Goal: Task Accomplishment & Management: Use online tool/utility

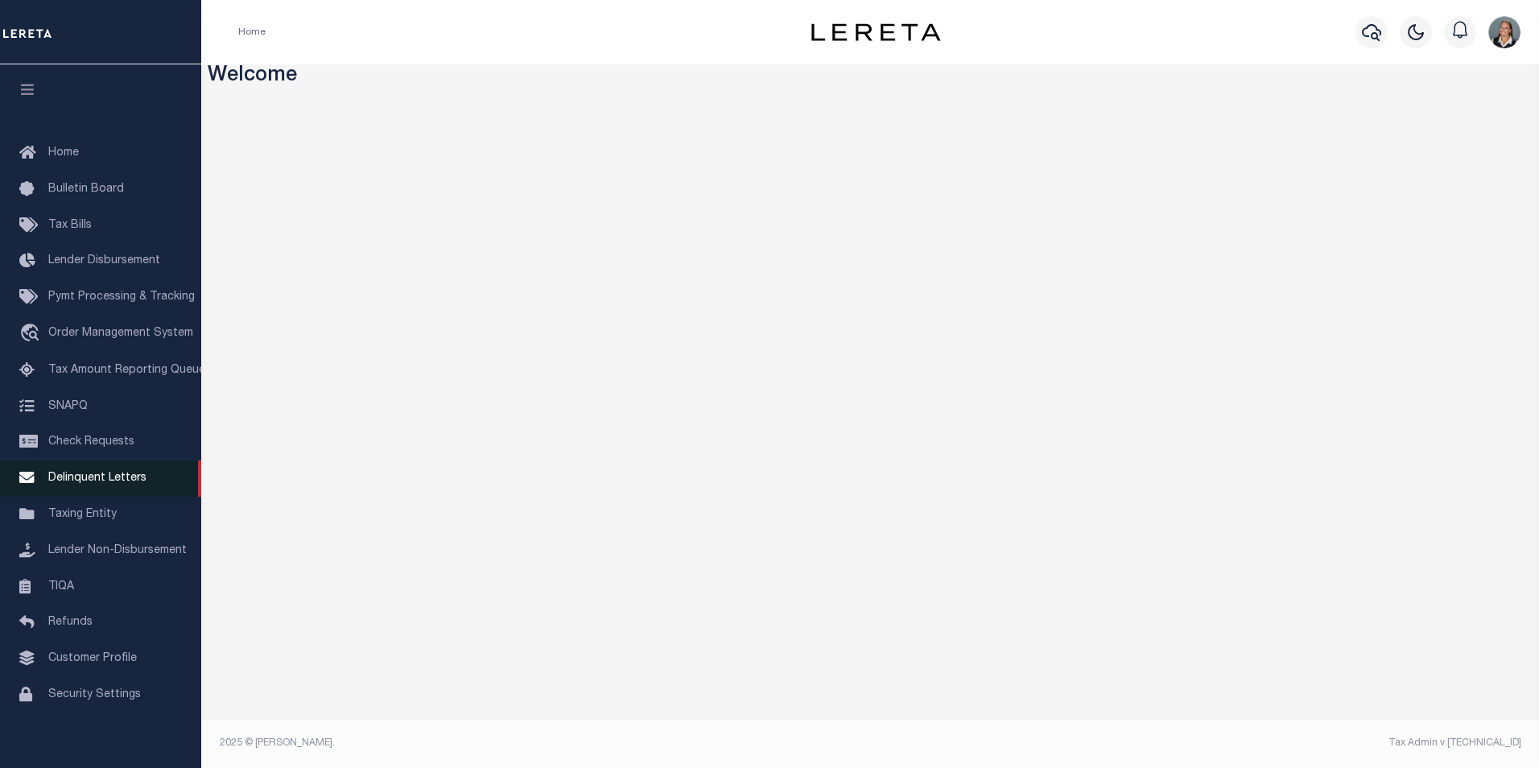
click at [134, 484] on span "Delinquent Letters" at bounding box center [97, 477] width 98 height 11
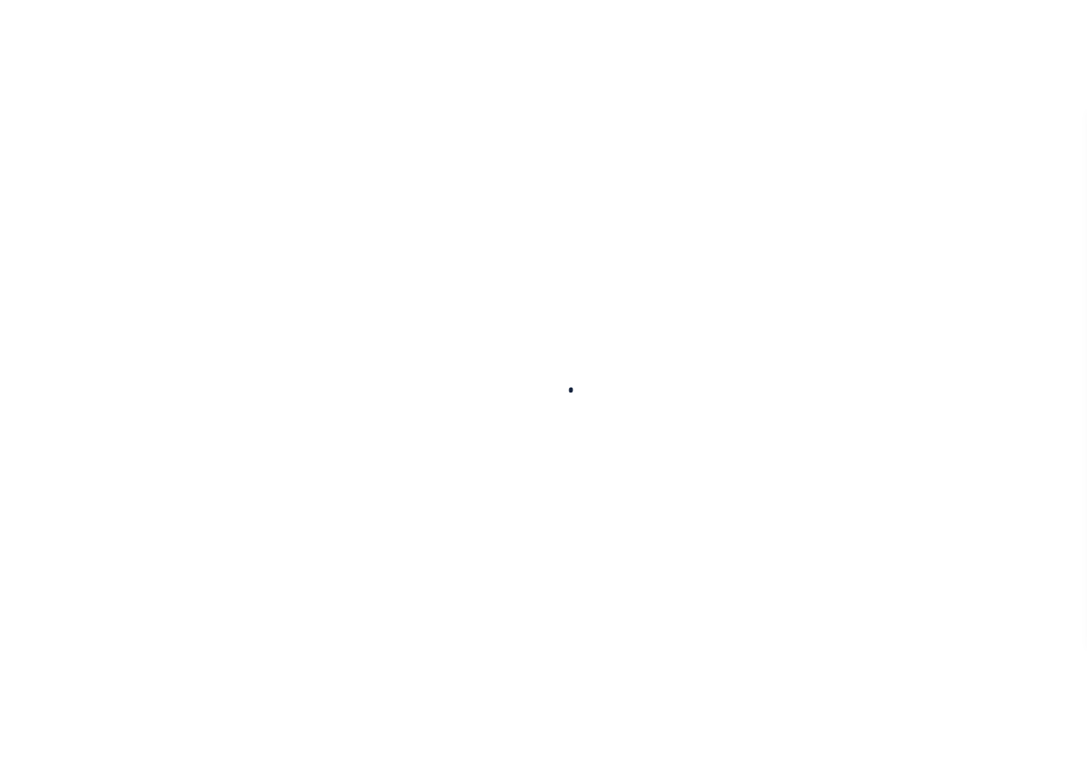
scroll to position [16, 0]
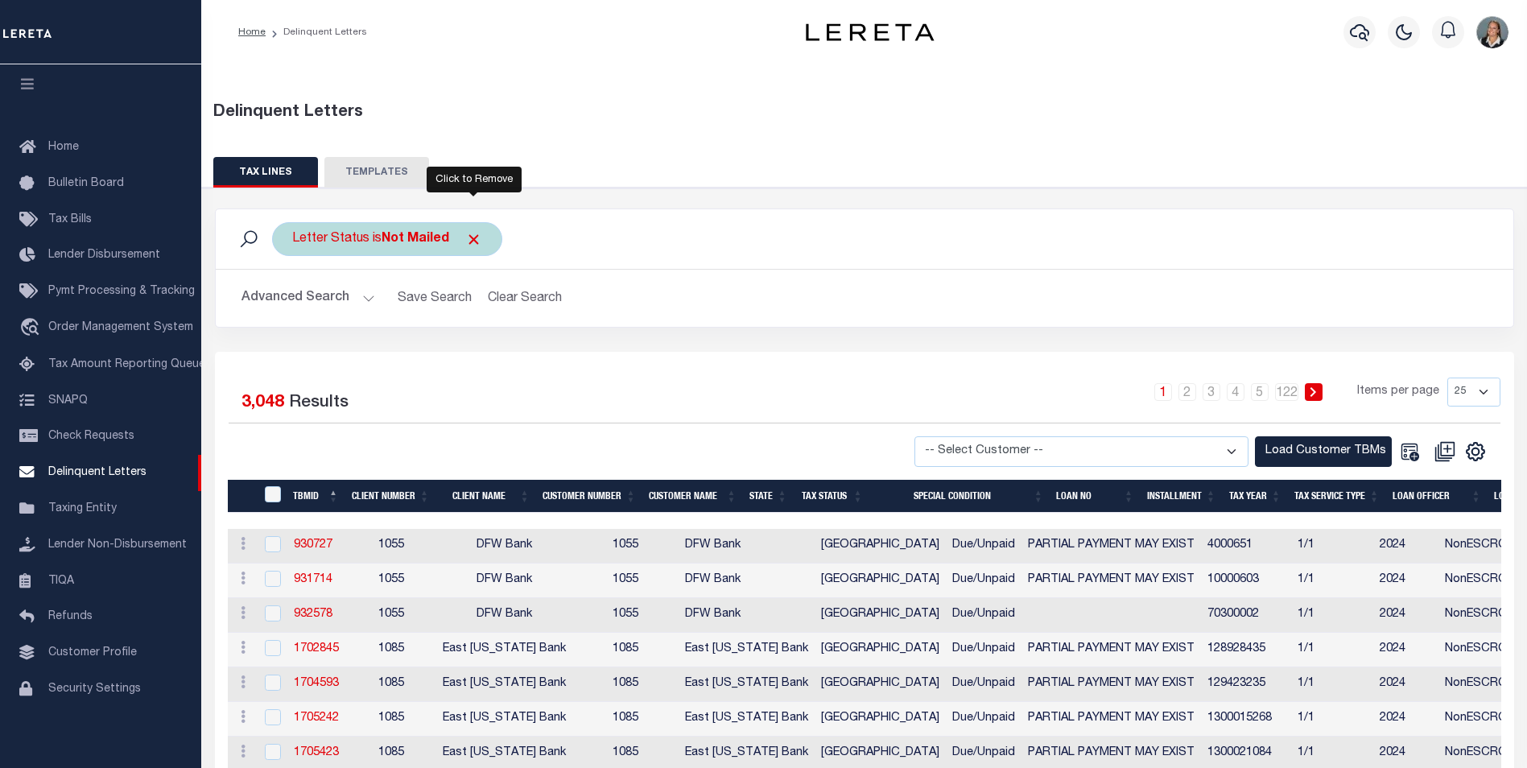
click at [468, 241] on span "Click to Remove" at bounding box center [473, 239] width 17 height 17
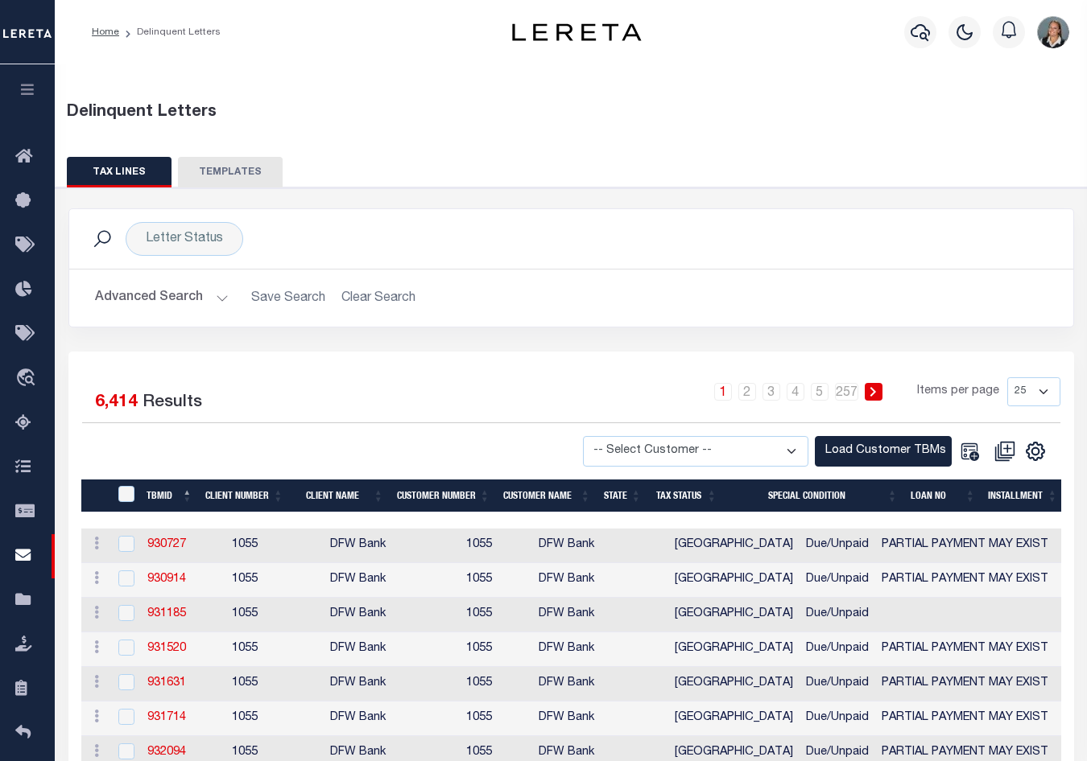
click at [217, 295] on button "Advanced Search" at bounding box center [162, 298] width 134 height 31
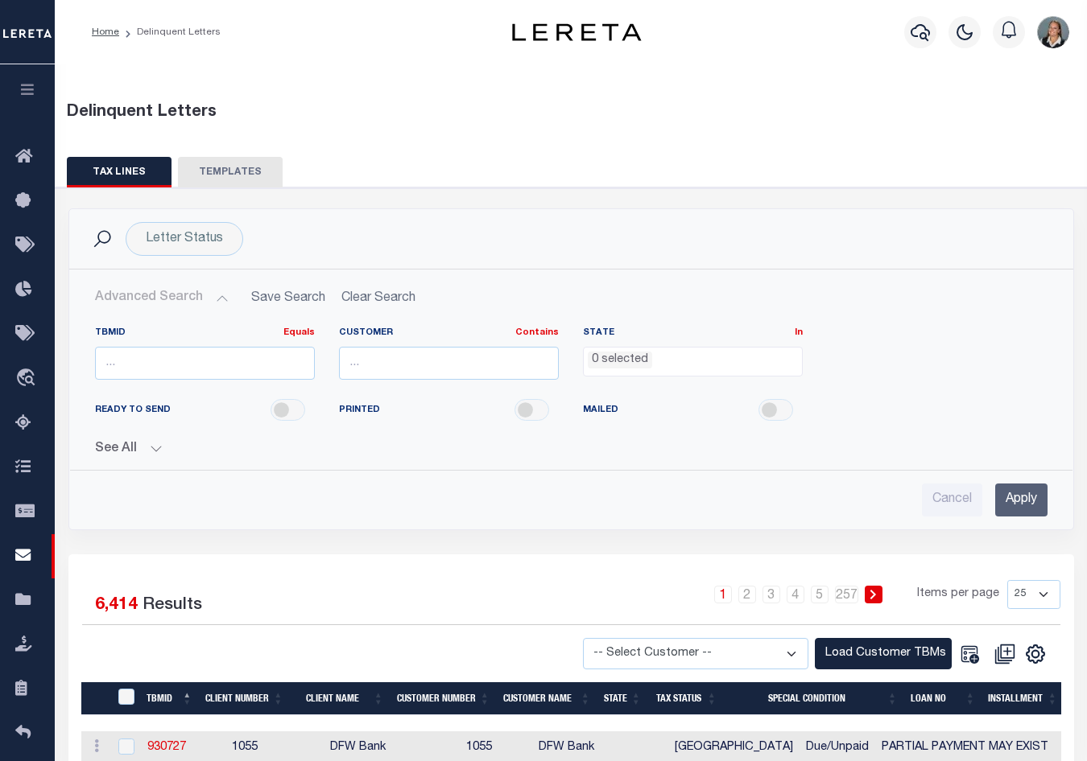
click at [712, 359] on ul "0 selected" at bounding box center [693, 359] width 218 height 22
click at [422, 367] on input "text" at bounding box center [449, 363] width 220 height 33
type input "Glacier Bancorp Commercial"
click at [658, 360] on ul "0 selected" at bounding box center [693, 359] width 218 height 22
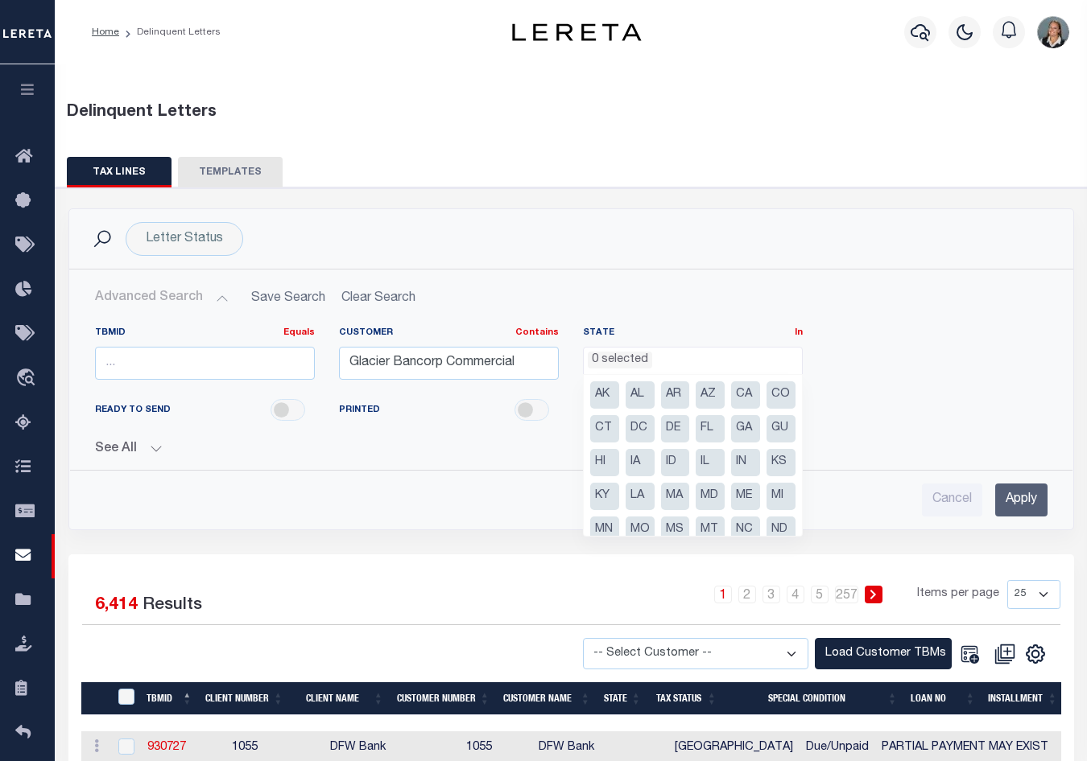
click at [766, 409] on li "CO" at bounding box center [780, 395] width 29 height 27
select select "CO"
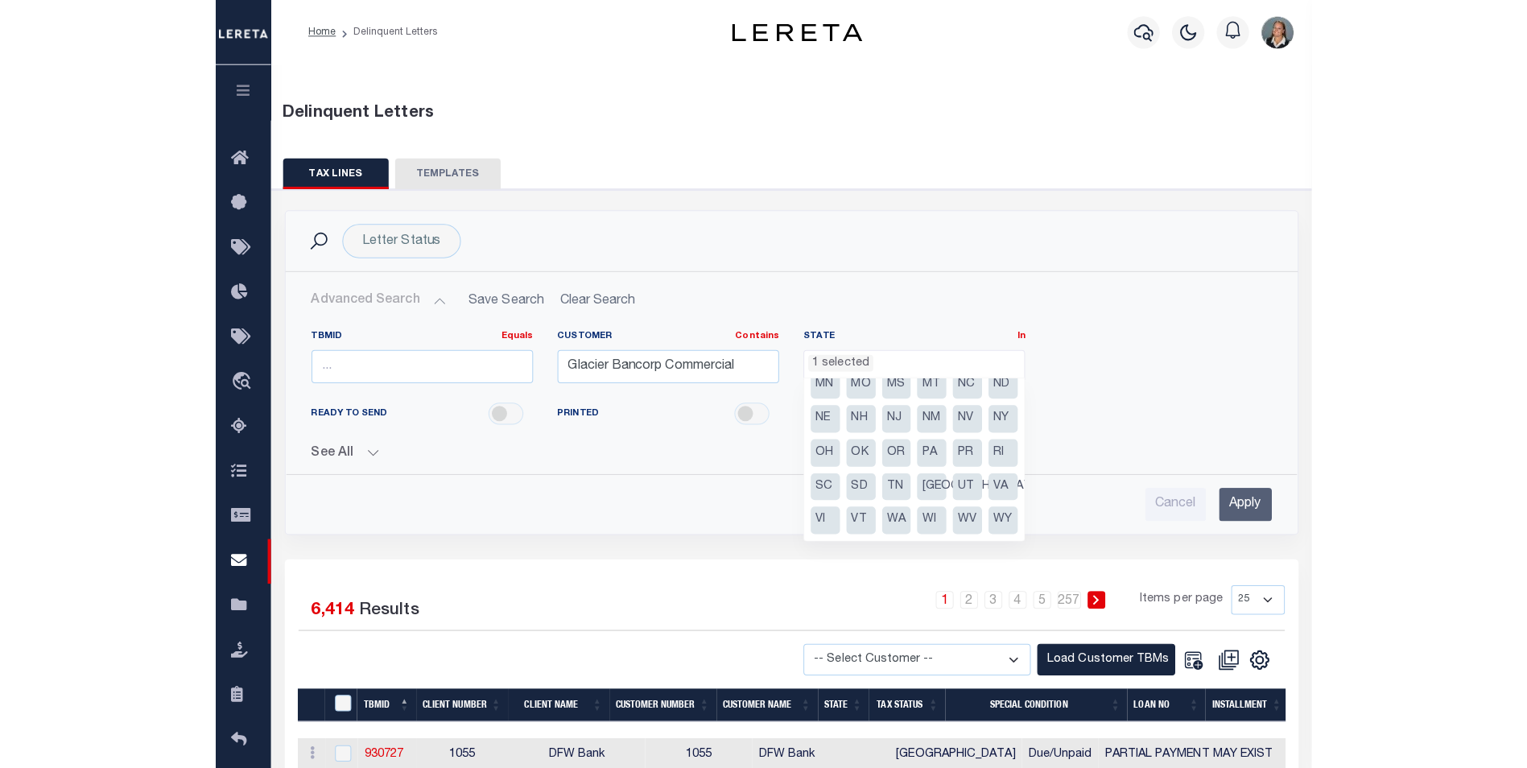
scroll to position [217, 0]
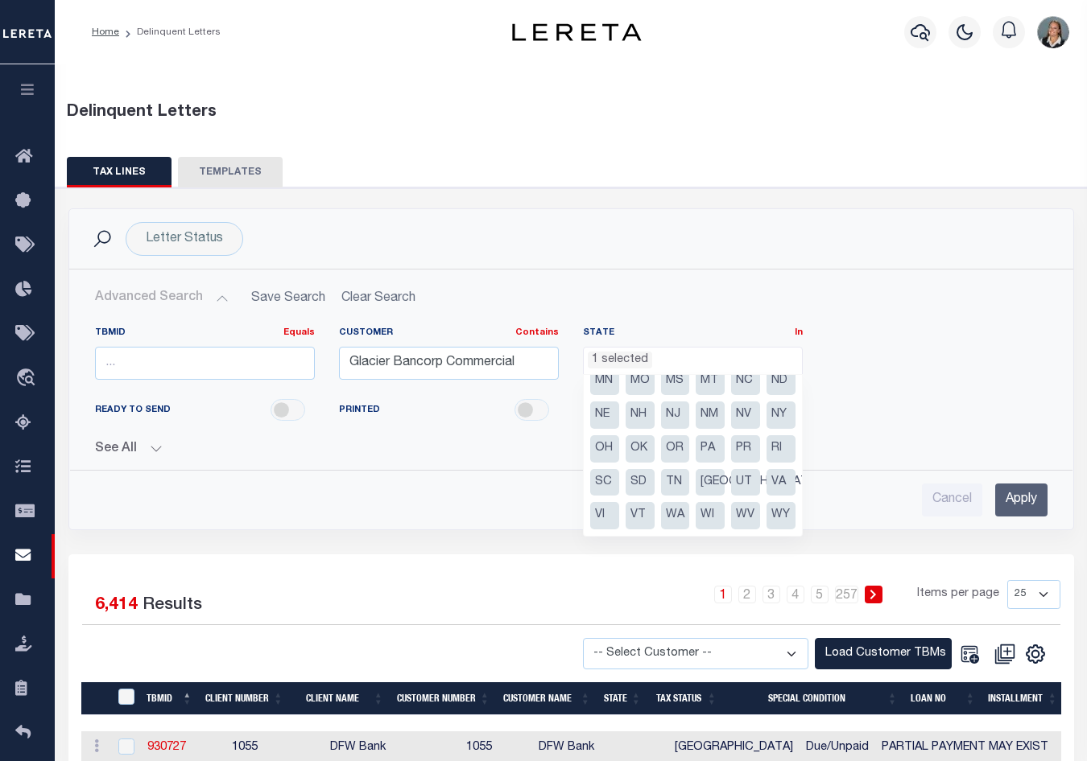
click at [731, 485] on li "UT" at bounding box center [745, 482] width 29 height 27
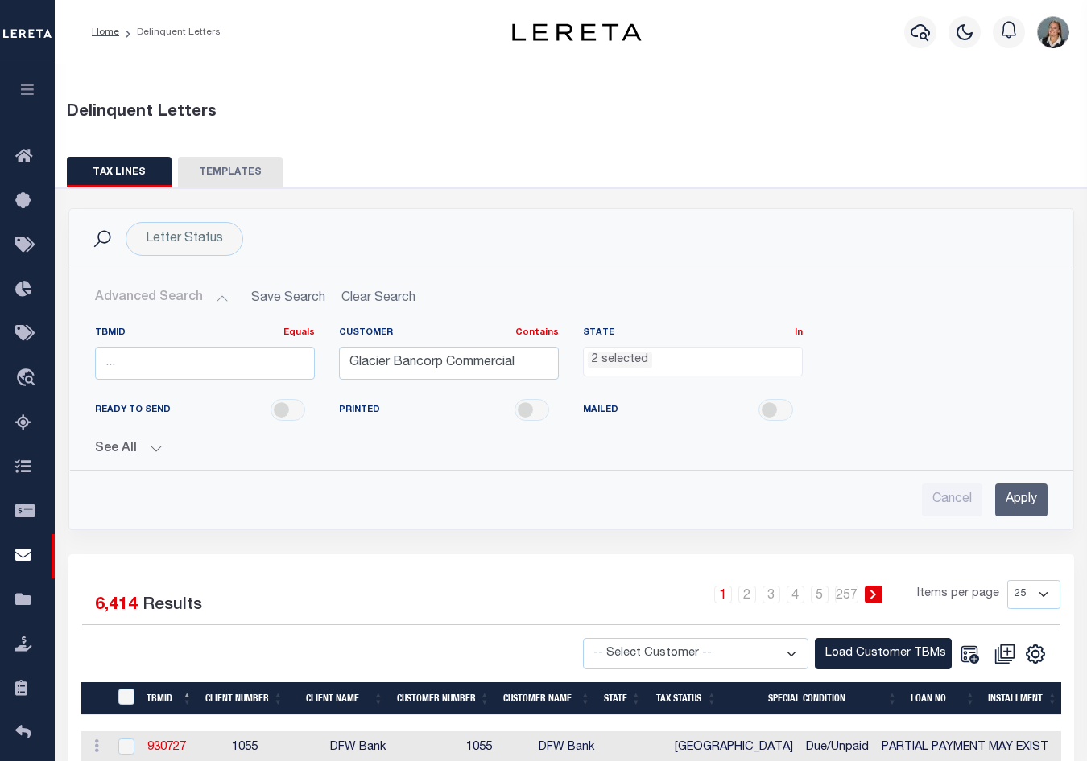
click at [889, 409] on div "READY TO SEND PRINTED MAILED" at bounding box center [571, 411] width 976 height 36
click at [1029, 492] on input "Apply" at bounding box center [1021, 500] width 52 height 33
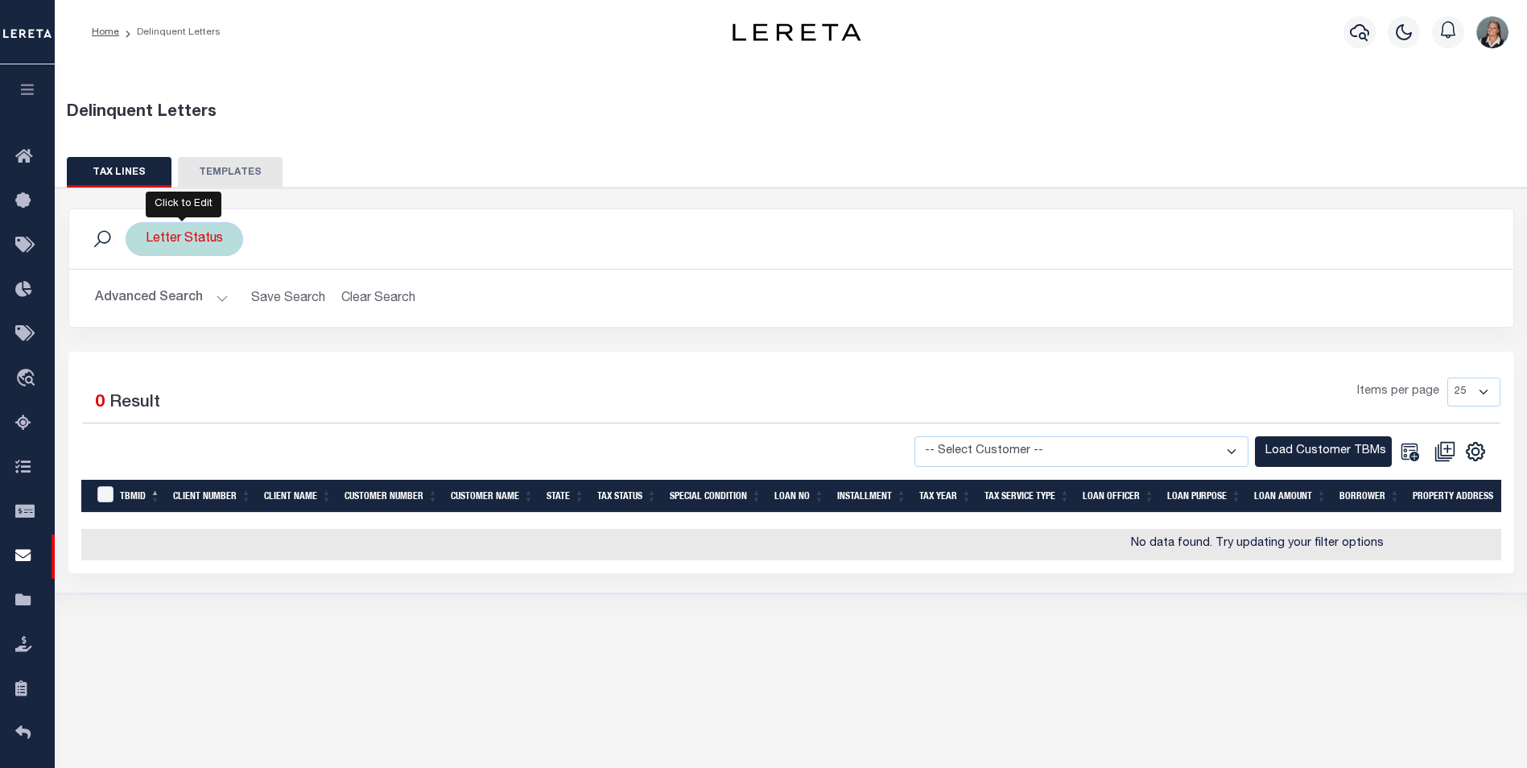
click at [233, 227] on div "Letter Status" at bounding box center [185, 239] width 118 height 34
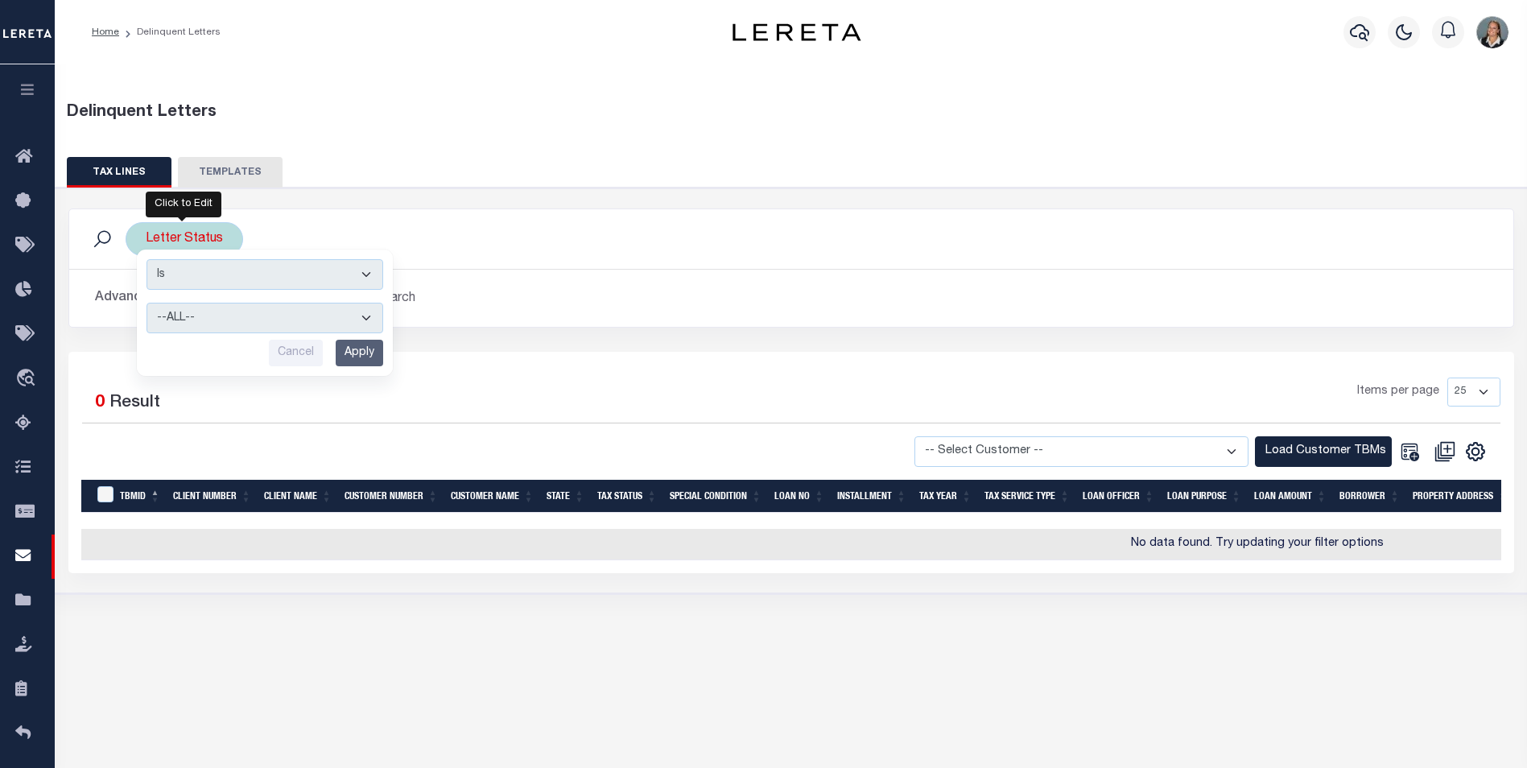
click at [368, 349] on input "Apply" at bounding box center [359, 353] width 47 height 27
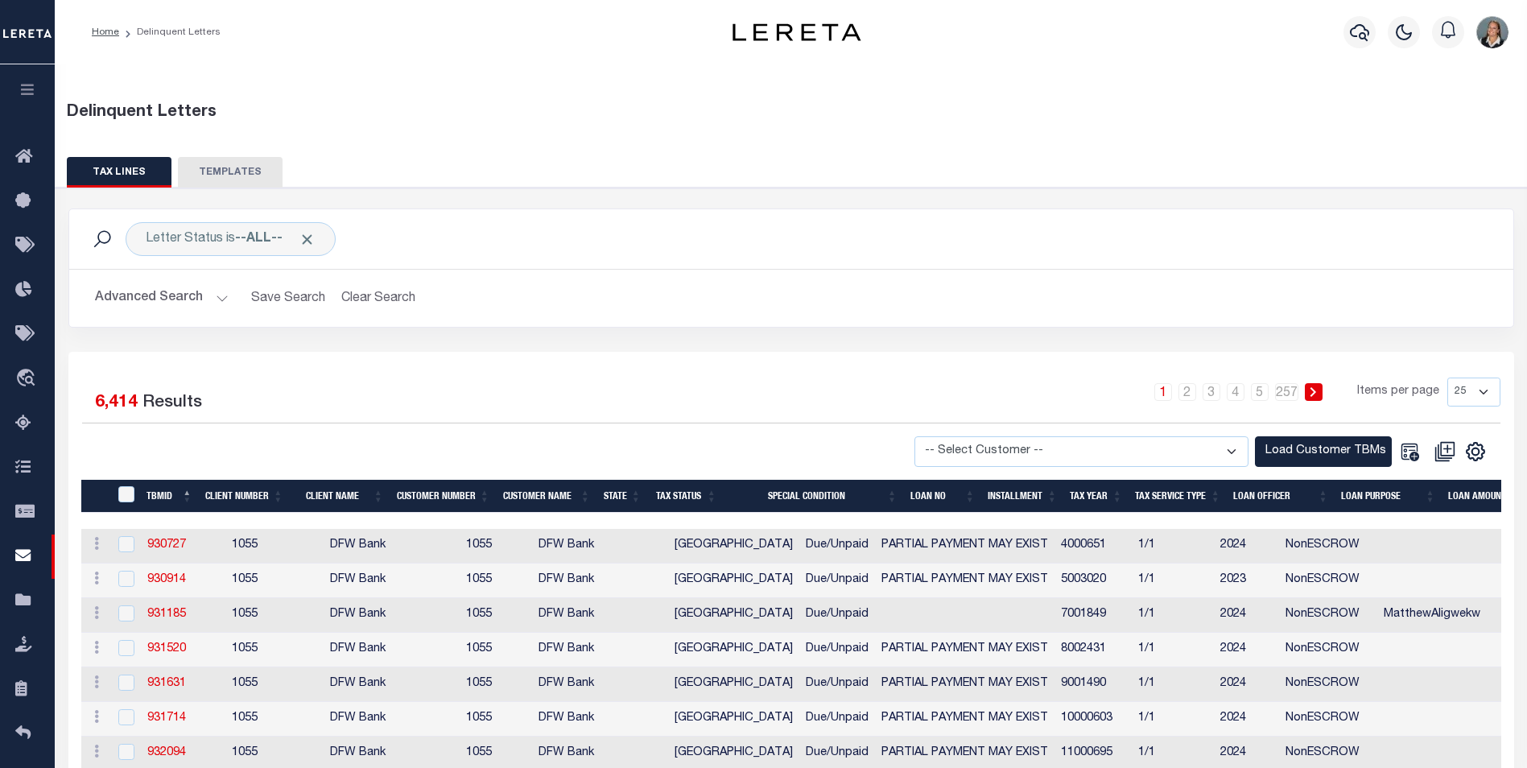
click at [212, 294] on button "Advanced Search" at bounding box center [162, 298] width 134 height 31
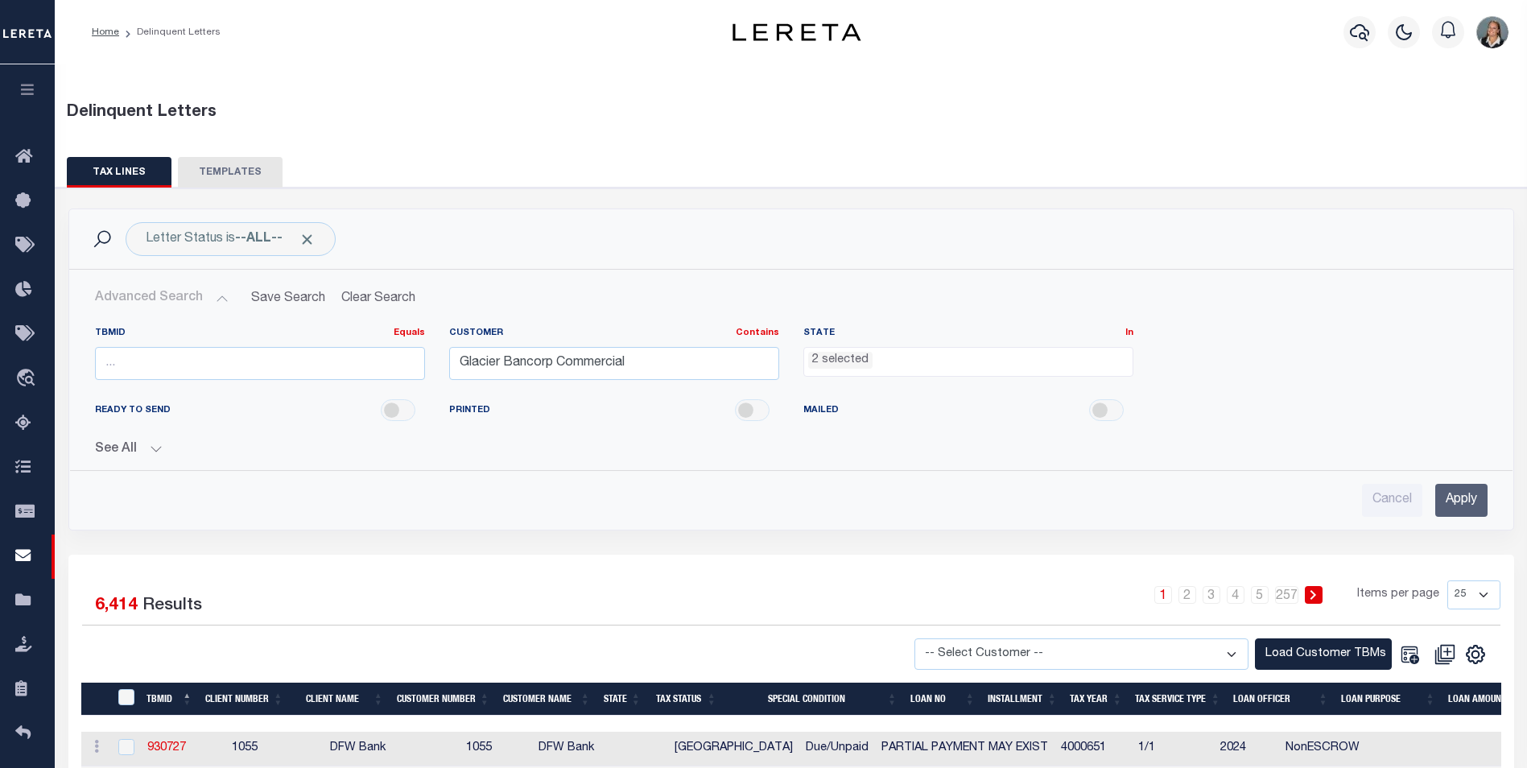
click at [967, 365] on ul "2 selected" at bounding box center [968, 359] width 328 height 22
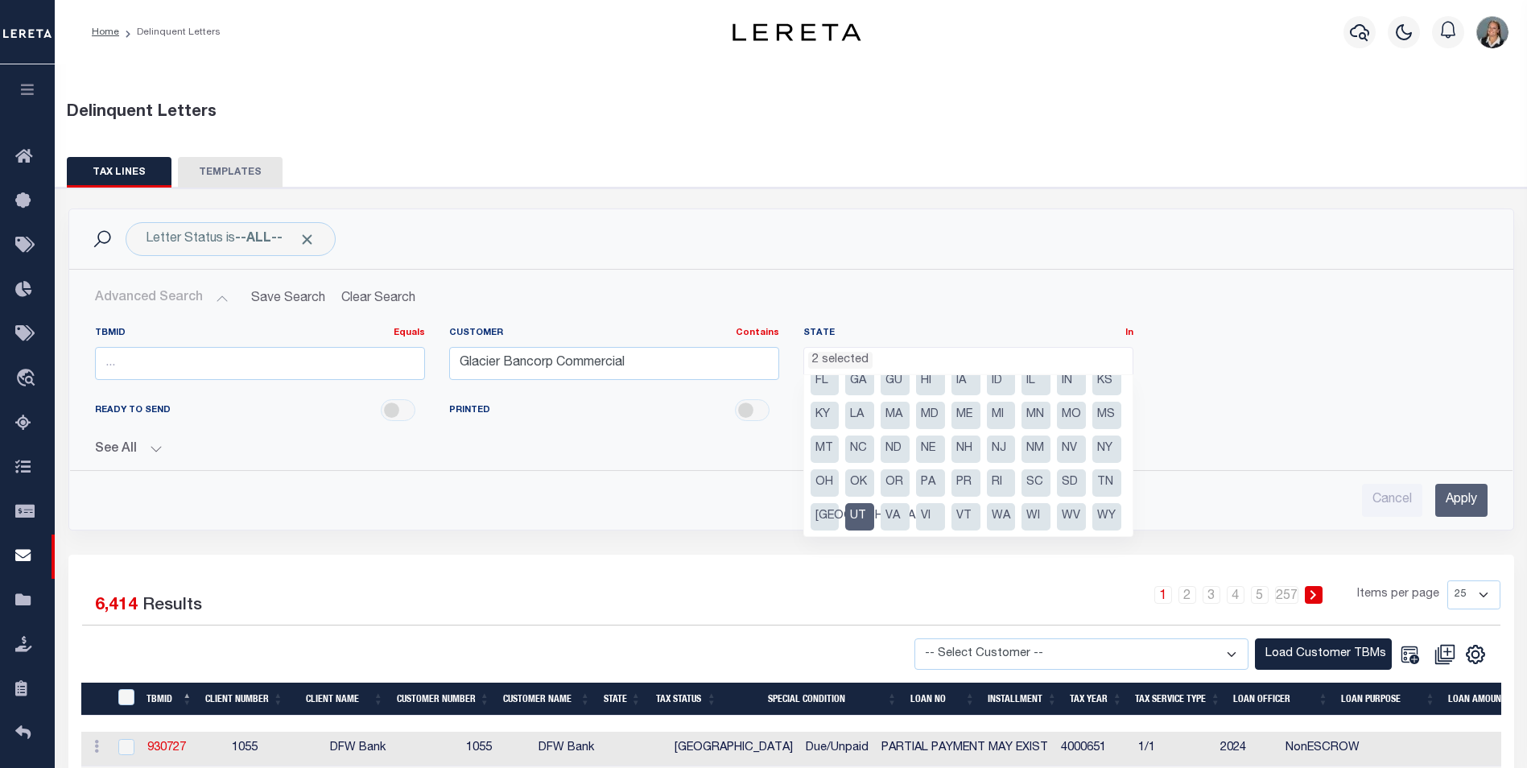
scroll to position [81, 0]
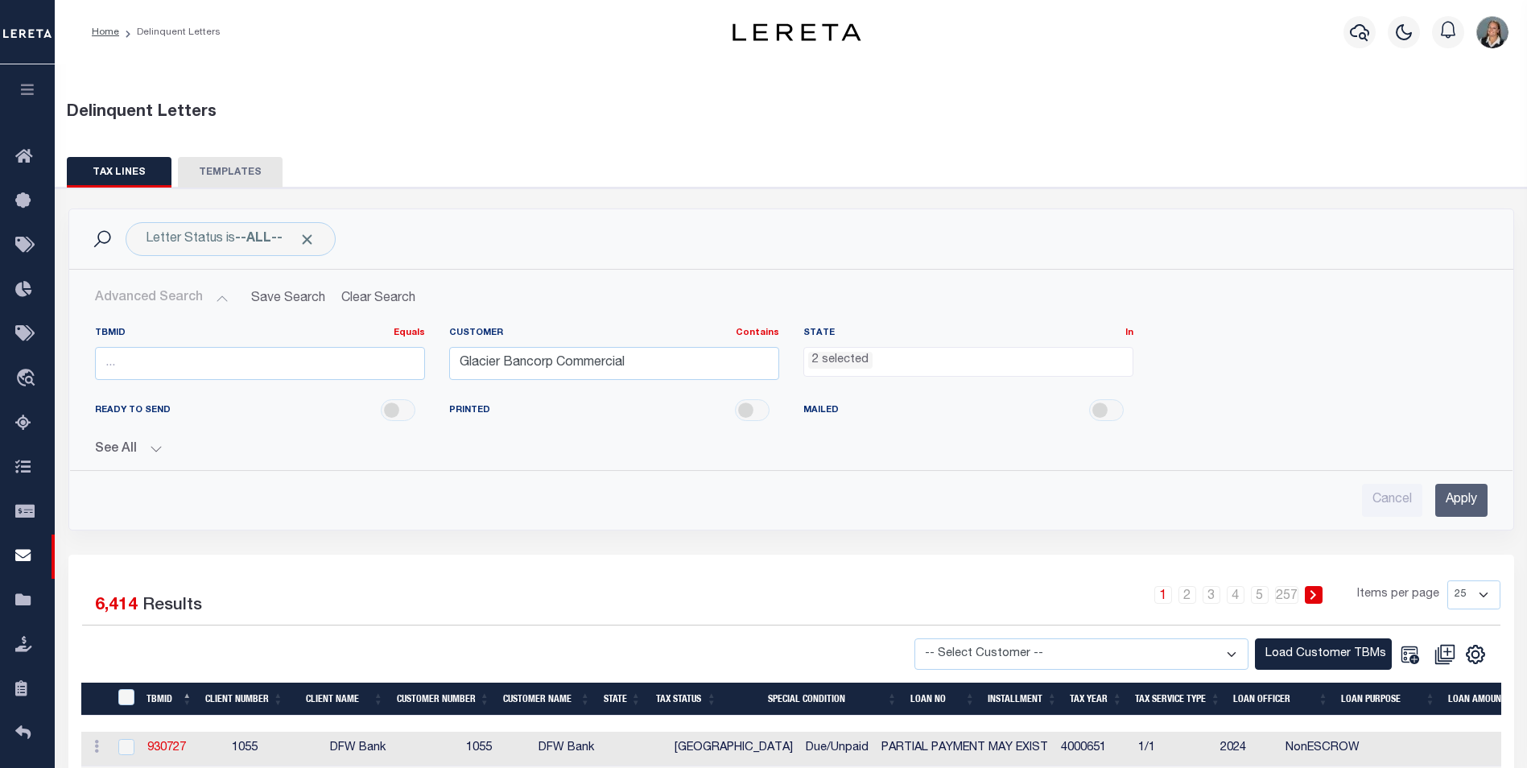
click at [1203, 389] on div "TBMID Equals Equals Is Not Equal To Is Greater Than Is Less Than Customer Conta…" at bounding box center [791, 360] width 1417 height 66
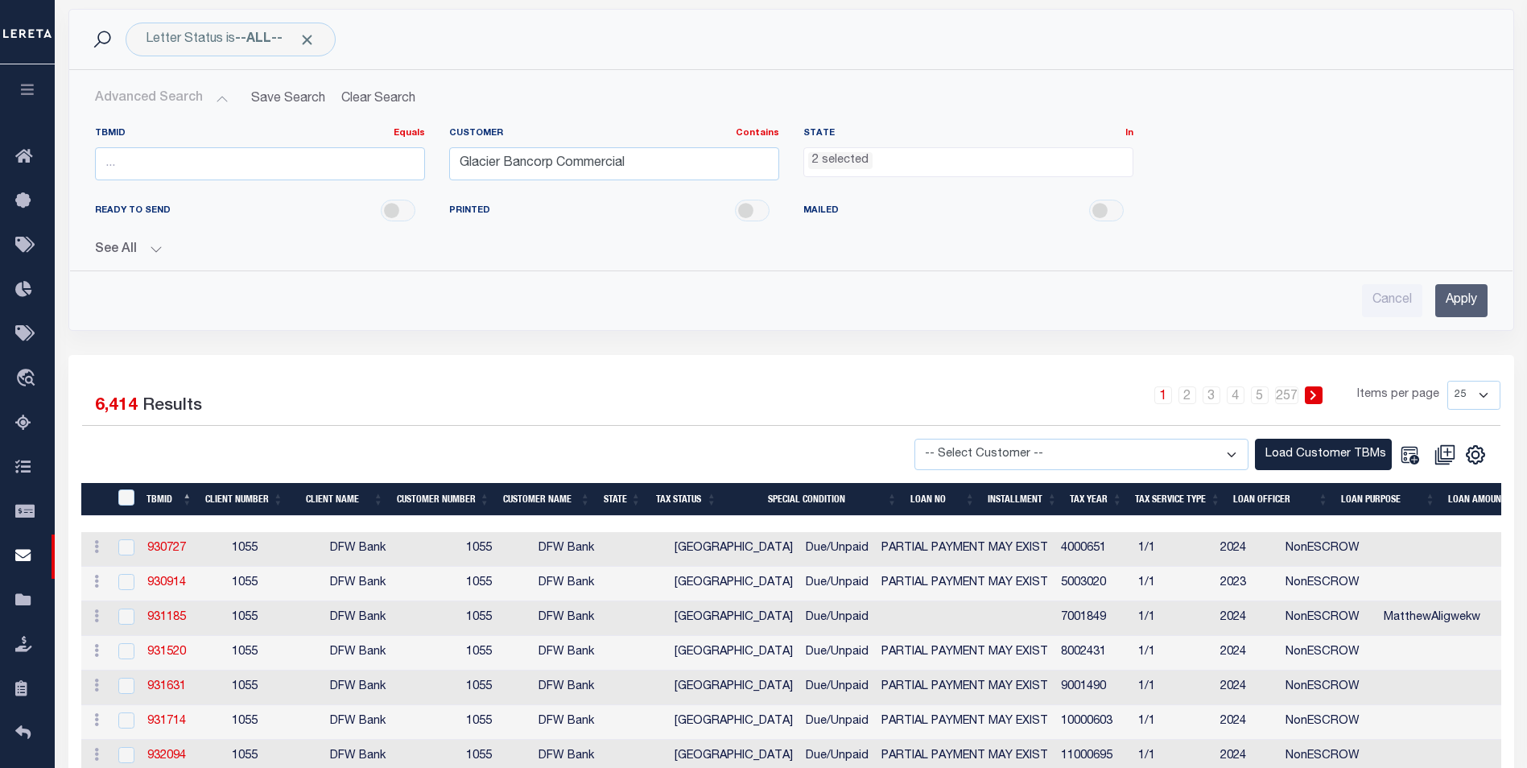
scroll to position [241, 0]
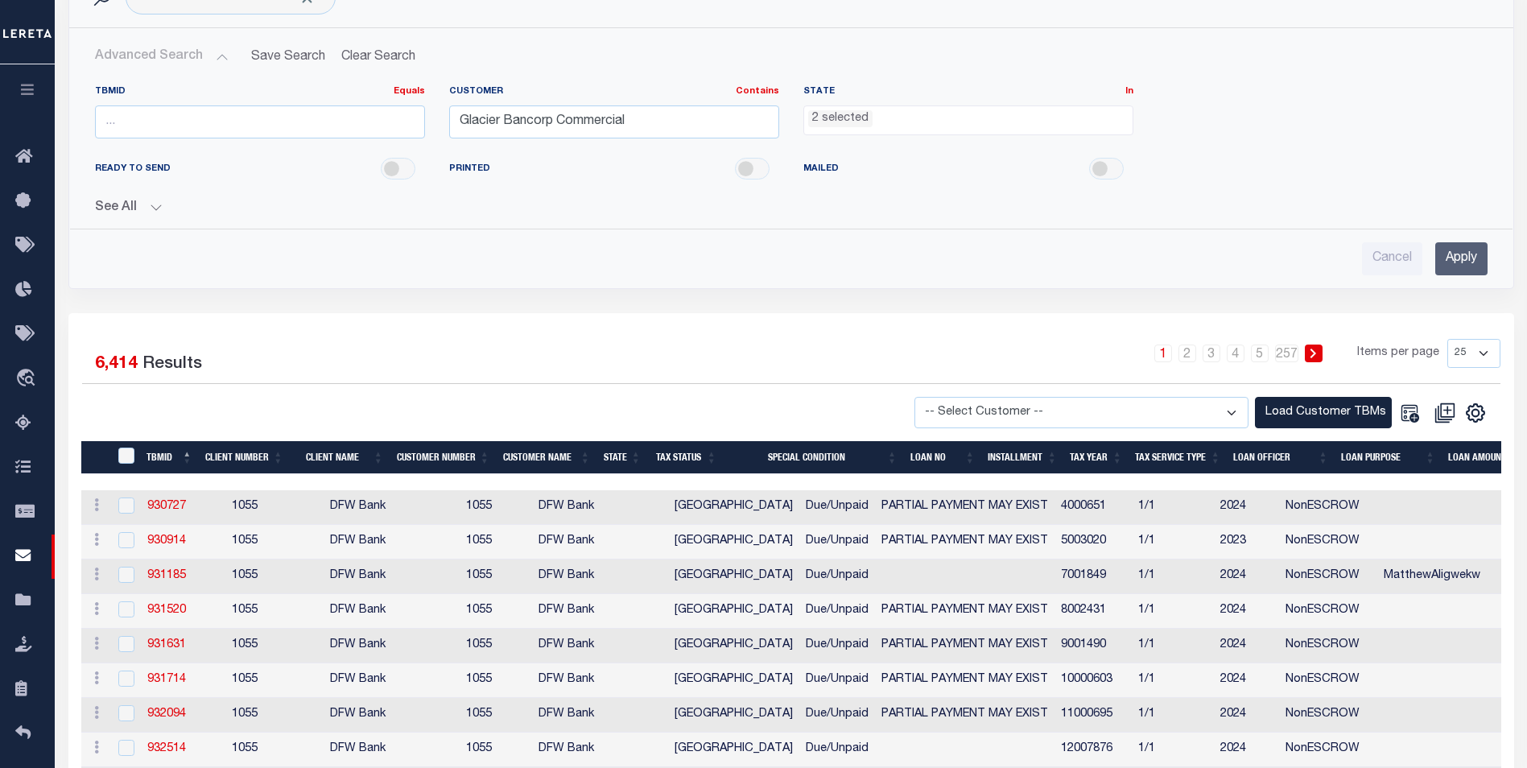
click at [951, 118] on ul "2 selected" at bounding box center [968, 117] width 328 height 22
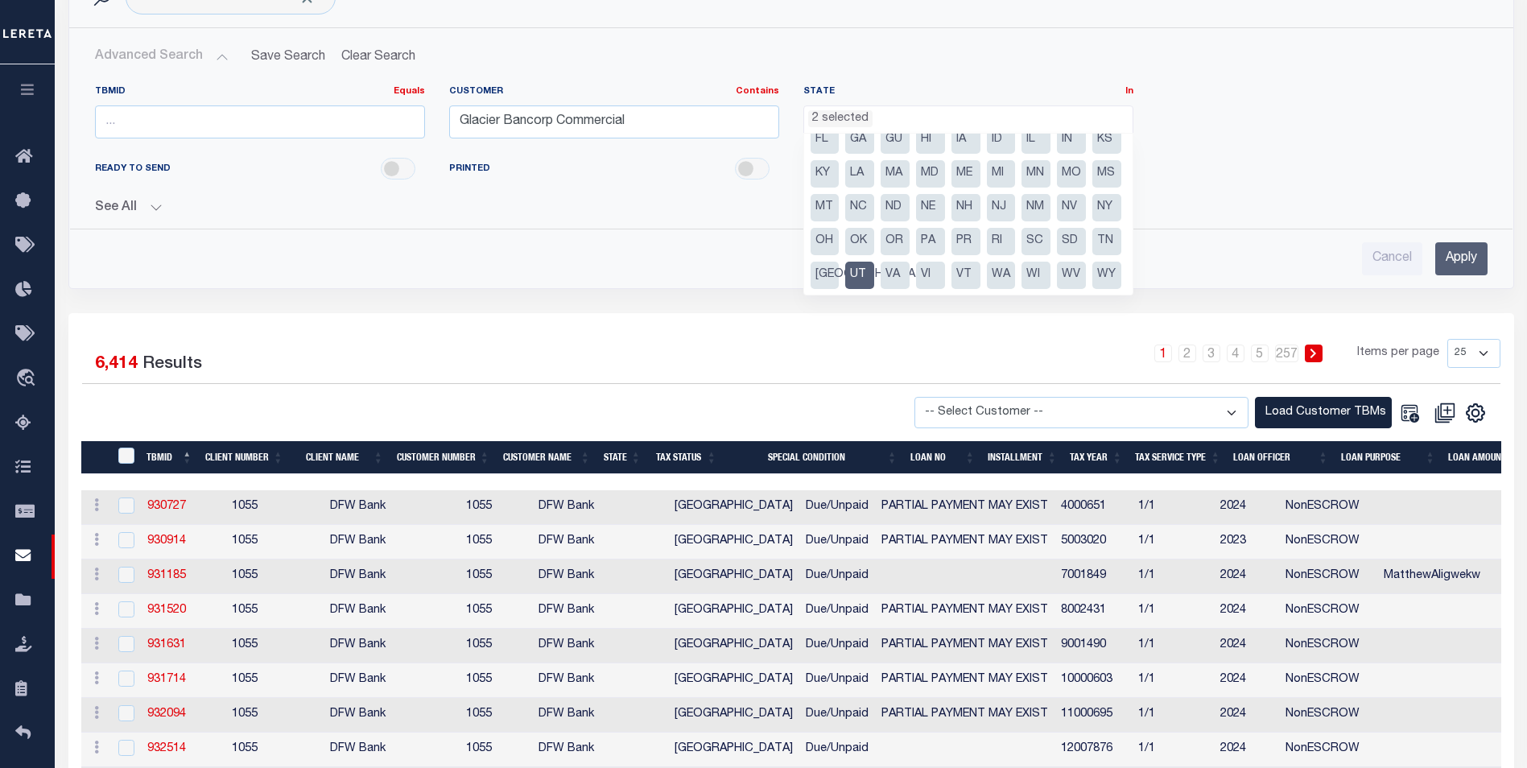
scroll to position [80, 0]
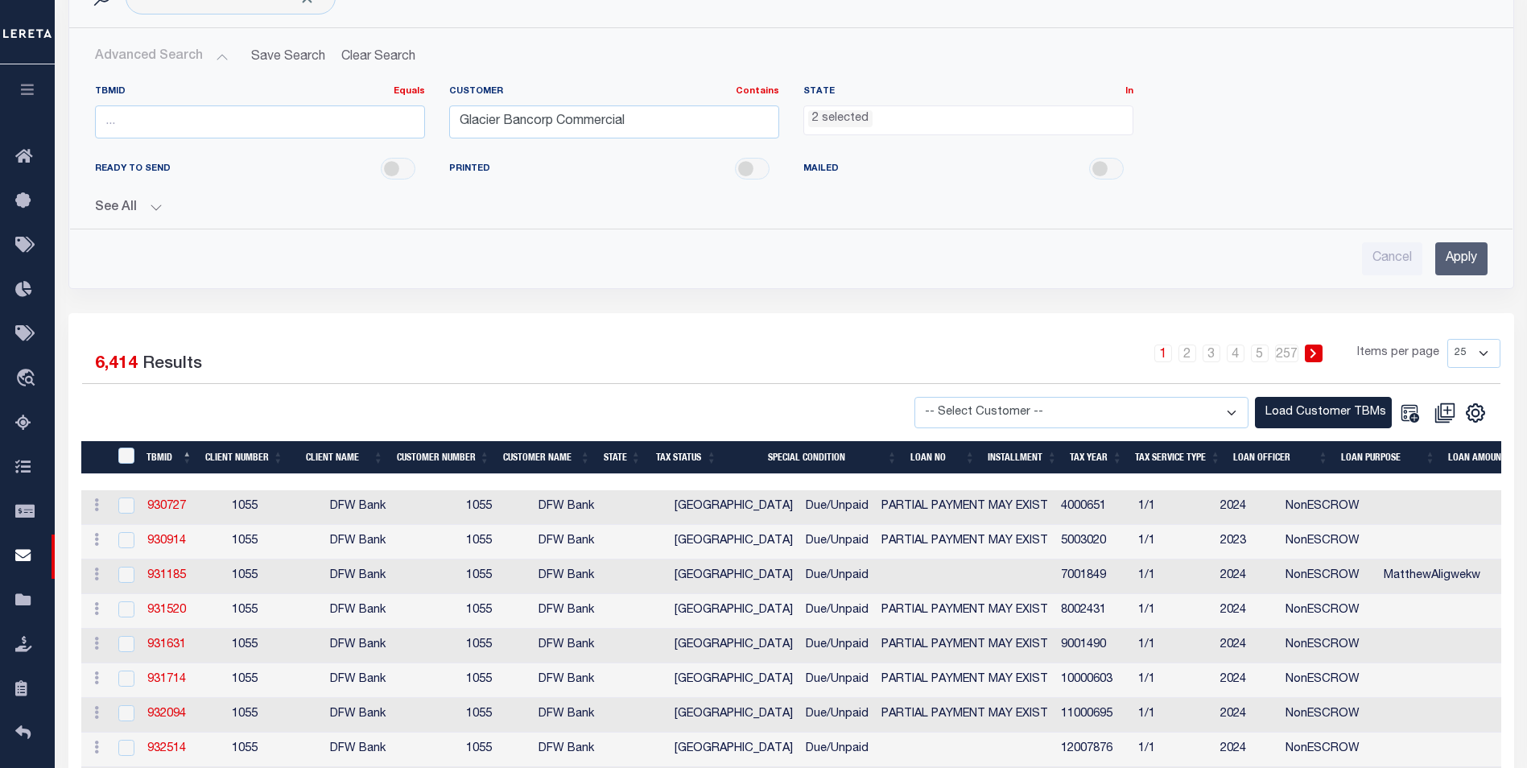
drag, startPoint x: 616, startPoint y: 207, endPoint x: 1106, endPoint y: 205, distance: 490.2
click at [623, 206] on button "See All" at bounding box center [791, 207] width 1392 height 15
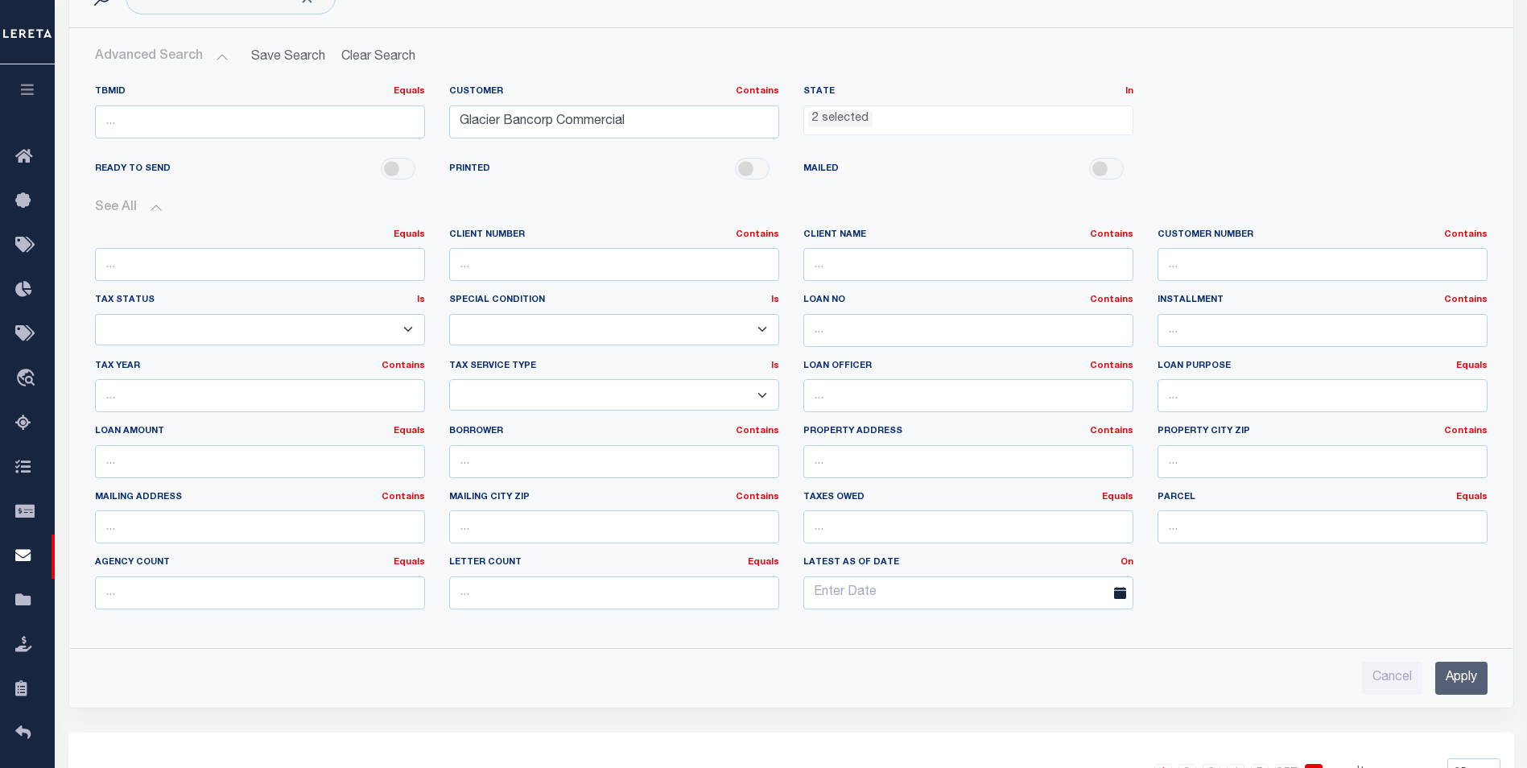
click at [1182, 126] on div "TBMID Equals Equals Is Not Equal To Is Greater Than Is Less Than Customer Conta…" at bounding box center [791, 118] width 1417 height 66
click at [1042, 114] on ul "2 selected" at bounding box center [968, 117] width 328 height 22
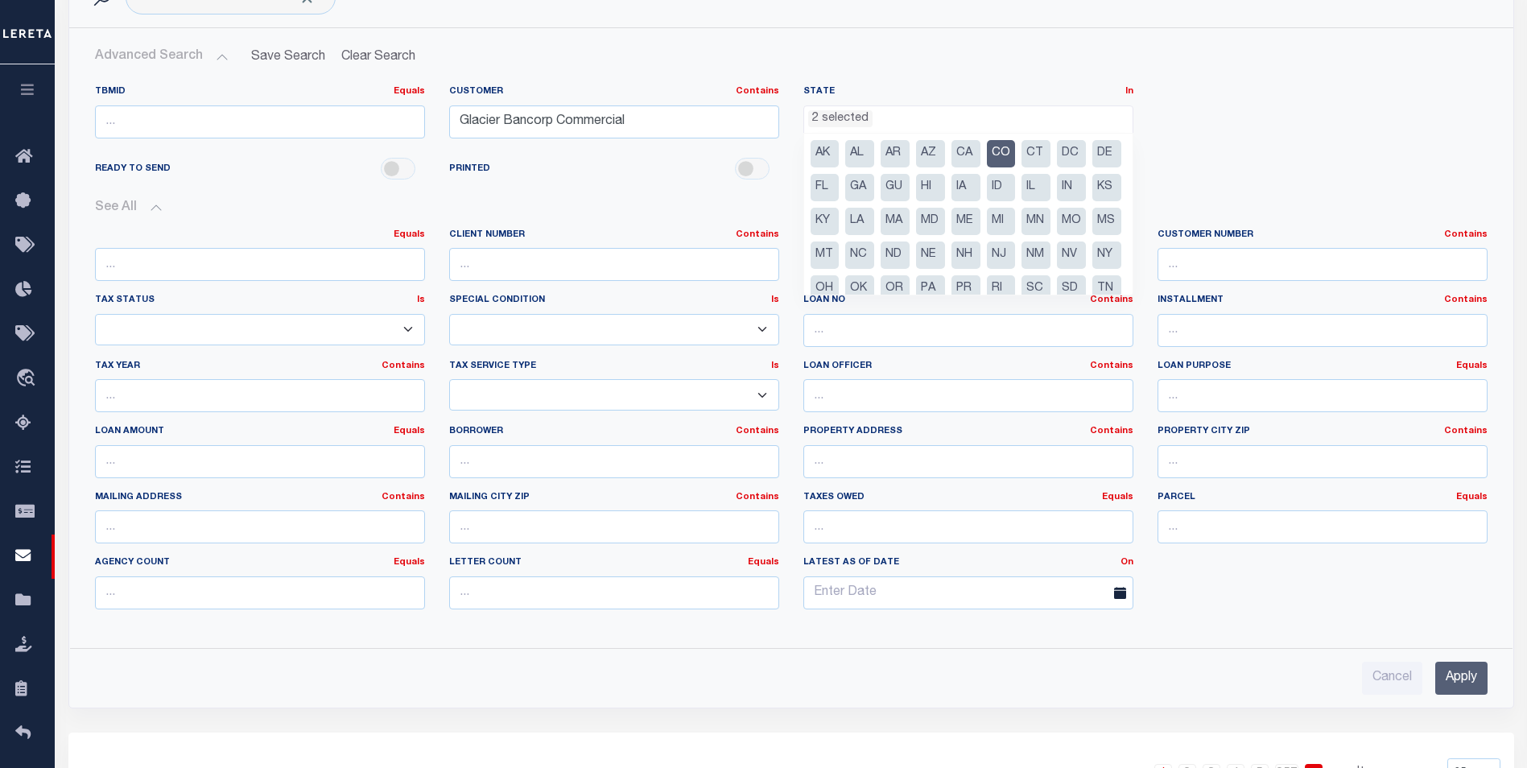
click at [1223, 159] on div "READY TO SEND PRINTED MAILED" at bounding box center [791, 169] width 1417 height 36
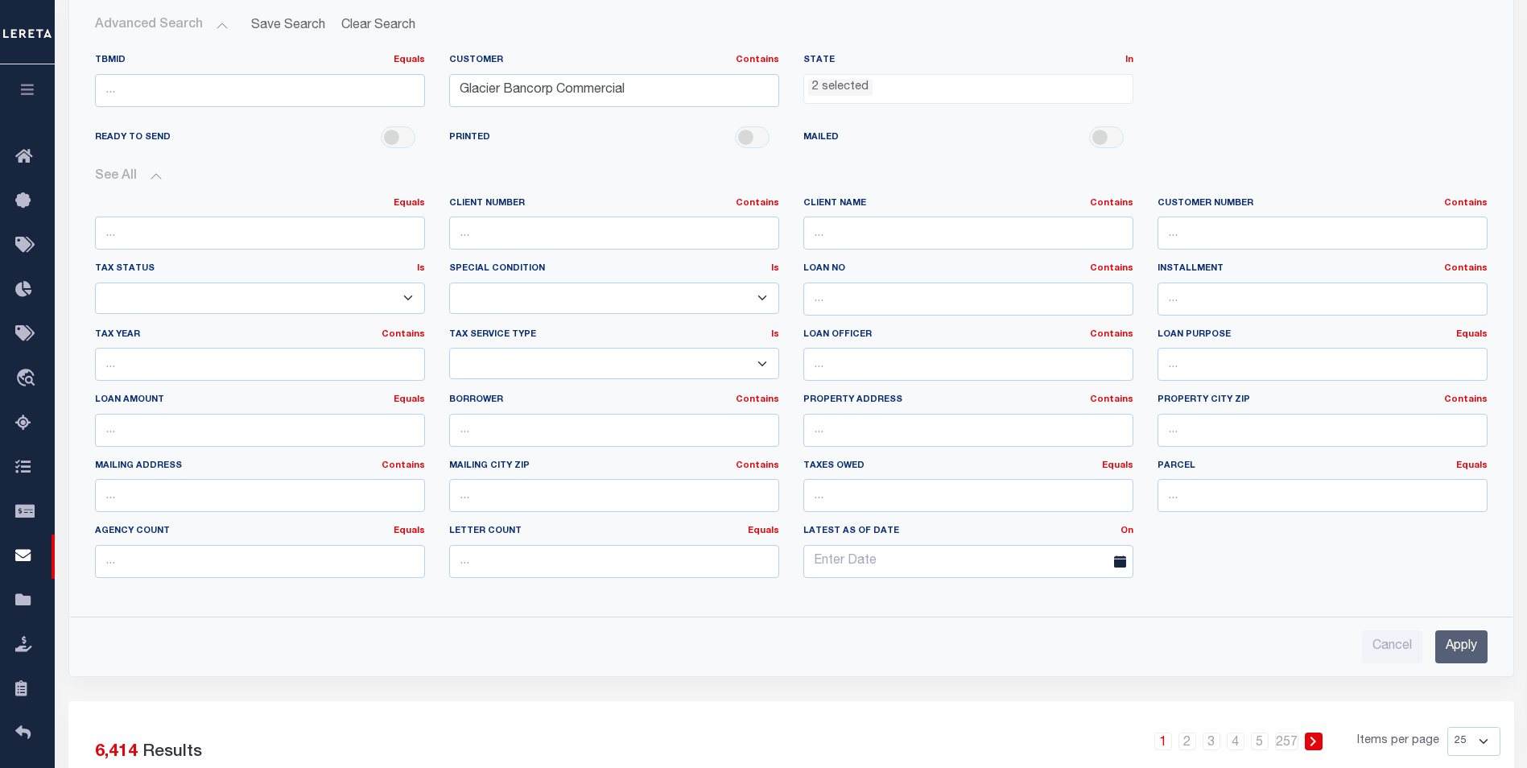
scroll to position [322, 0]
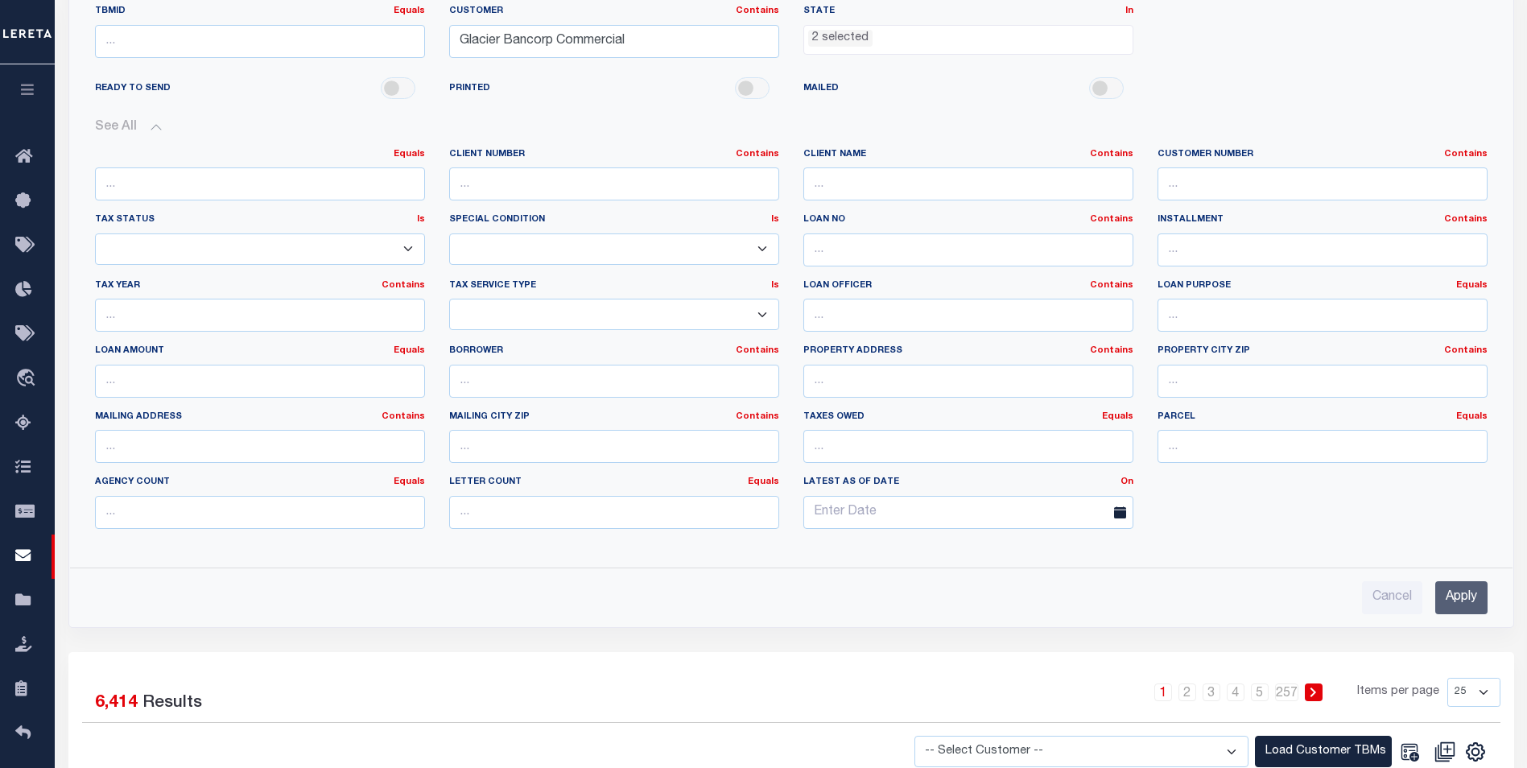
click at [1461, 604] on input "Apply" at bounding box center [1461, 597] width 52 height 33
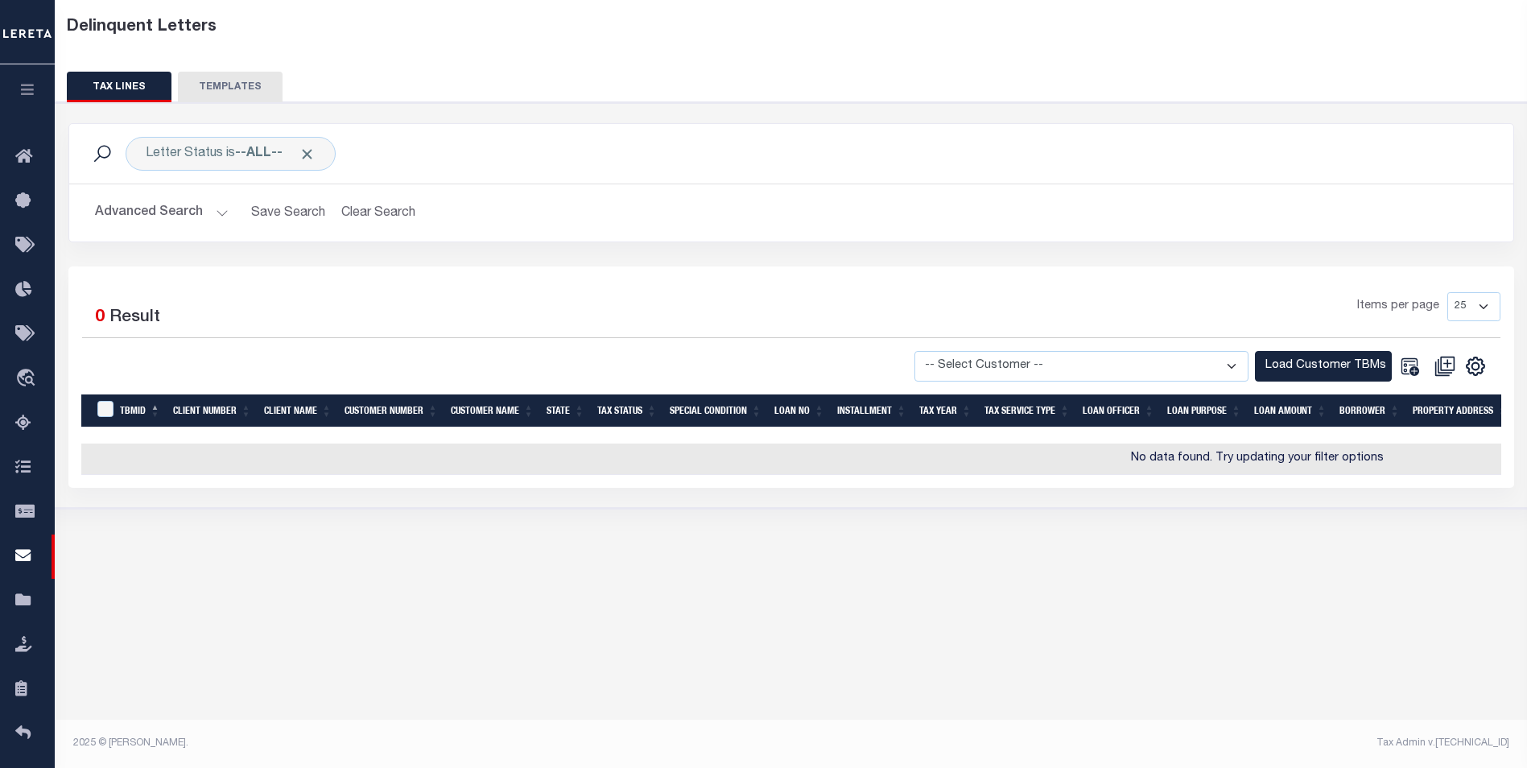
scroll to position [85, 0]
click at [1232, 361] on select "-- Select Customer -- 78796 AB ABGGL ABL Accumatch - Refunds AFCU ALL ANB APCU …" at bounding box center [1081, 366] width 334 height 31
select select "2170"
click at [930, 351] on select "-- Select Customer -- 78796 AB ABGGL ABL Accumatch - Refunds AFCU ALL ANB APCU …" at bounding box center [1081, 366] width 334 height 31
click at [1293, 361] on button "Load Customer TBMs" at bounding box center [1323, 366] width 137 height 31
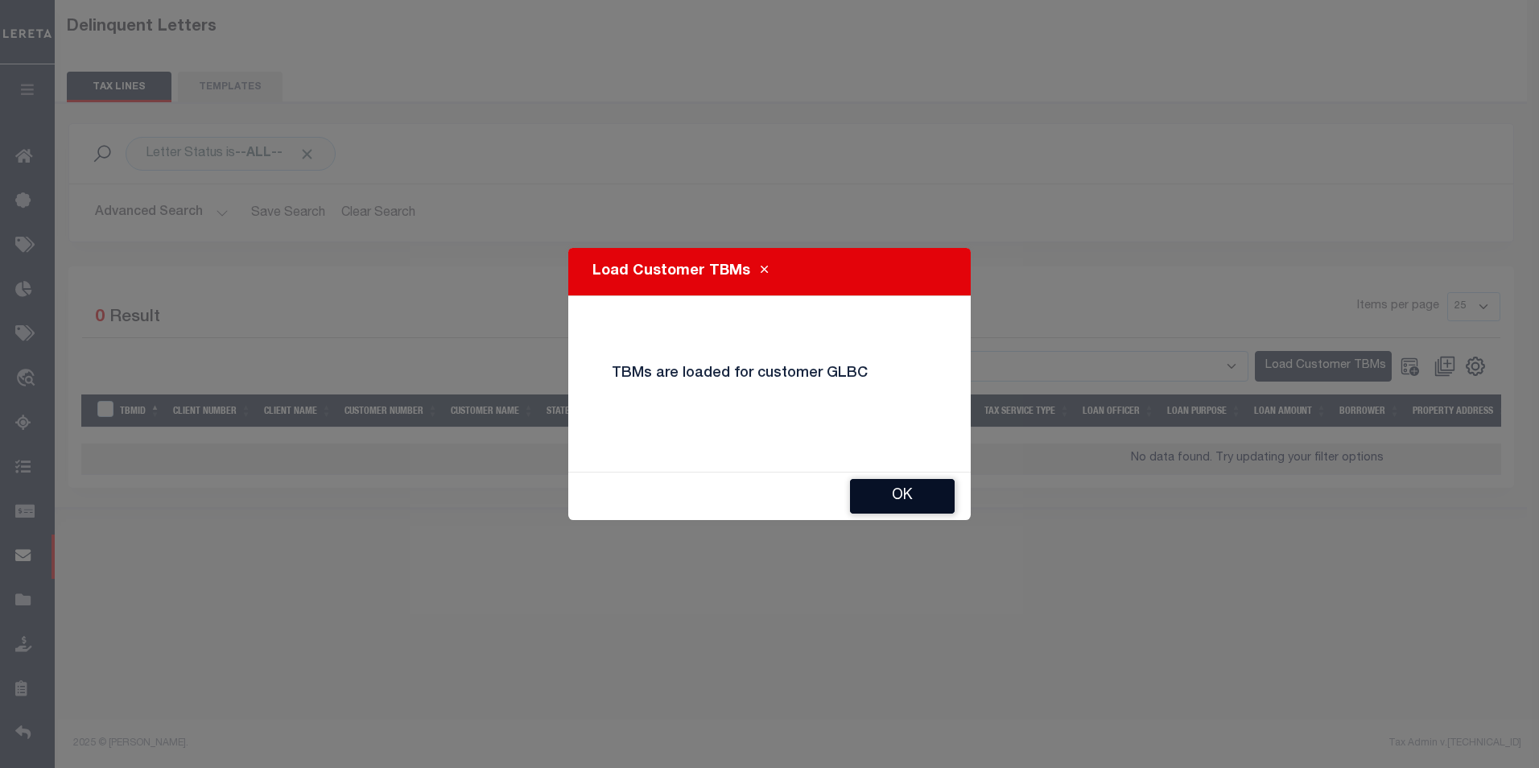
click at [883, 489] on button "Ok" at bounding box center [902, 496] width 105 height 35
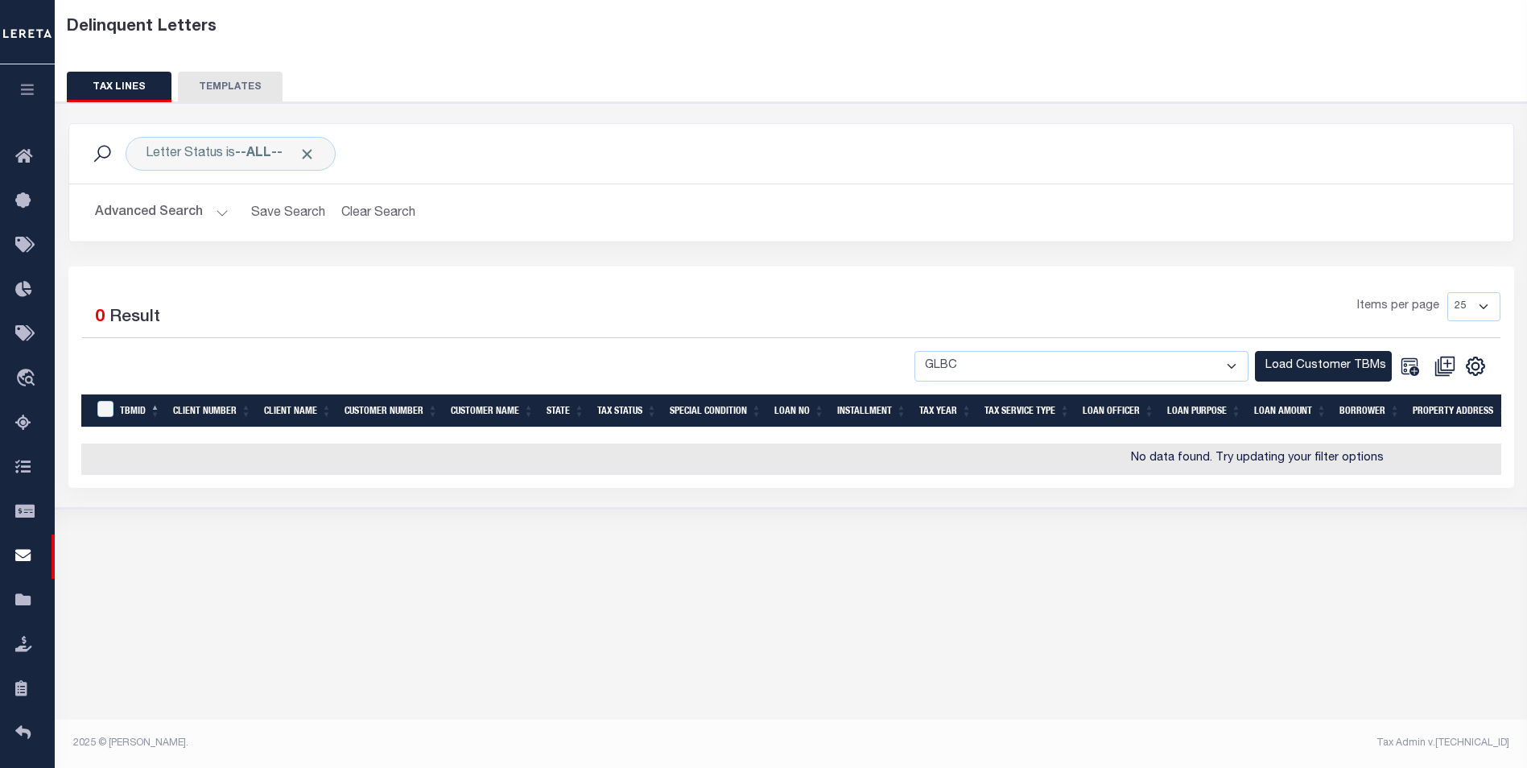
click at [223, 214] on button "Advanced Search" at bounding box center [162, 212] width 134 height 31
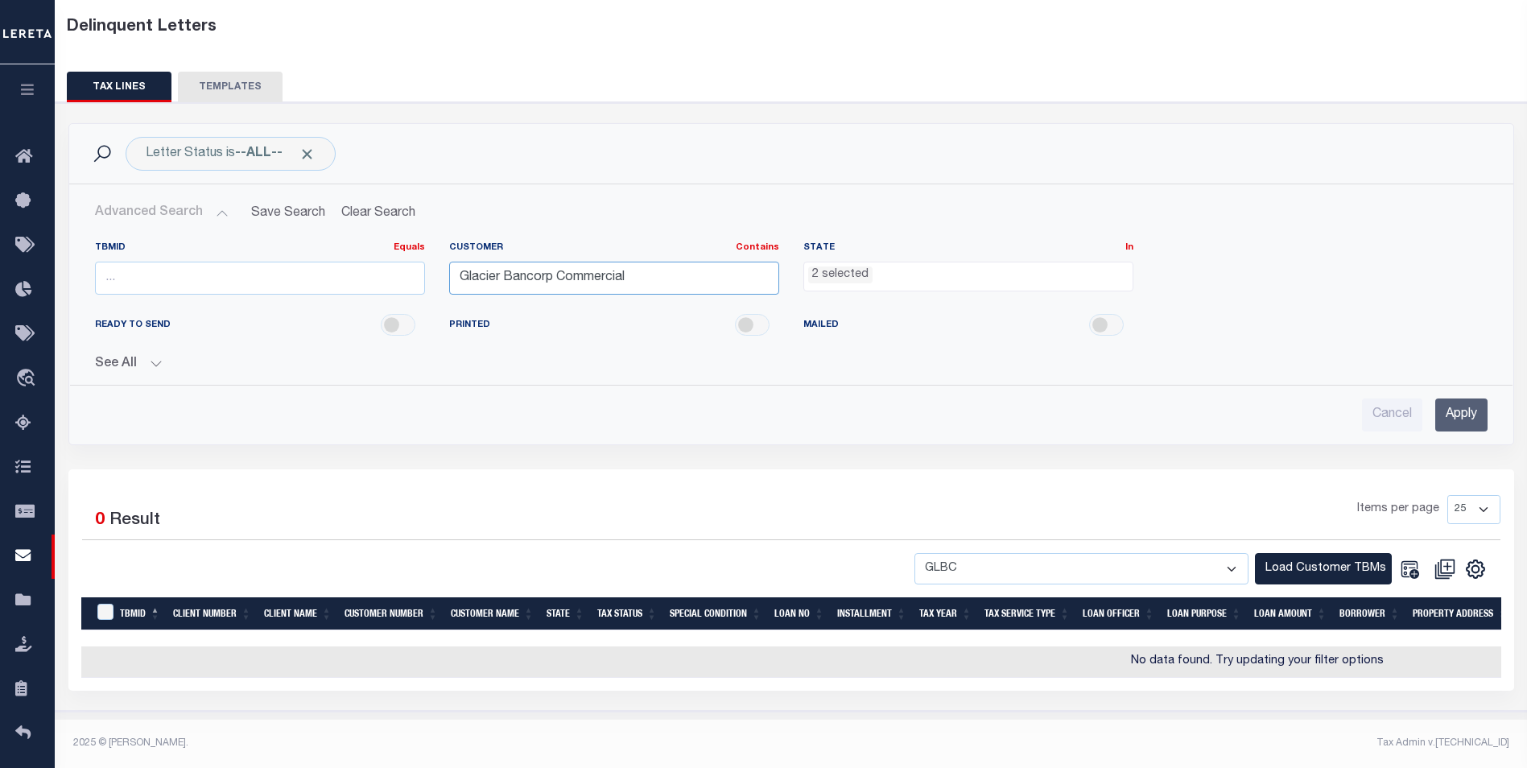
drag, startPoint x: 640, startPoint y: 281, endPoint x: 388, endPoint y: 304, distance: 253.0
click at [388, 304] on div "TBMID Equals Equals Is Not Equal To Is Greater Than Is Less Than Customer Conta…" at bounding box center [791, 274] width 1417 height 66
type input "GLBC"
click at [1453, 417] on input "Apply" at bounding box center [1461, 414] width 52 height 33
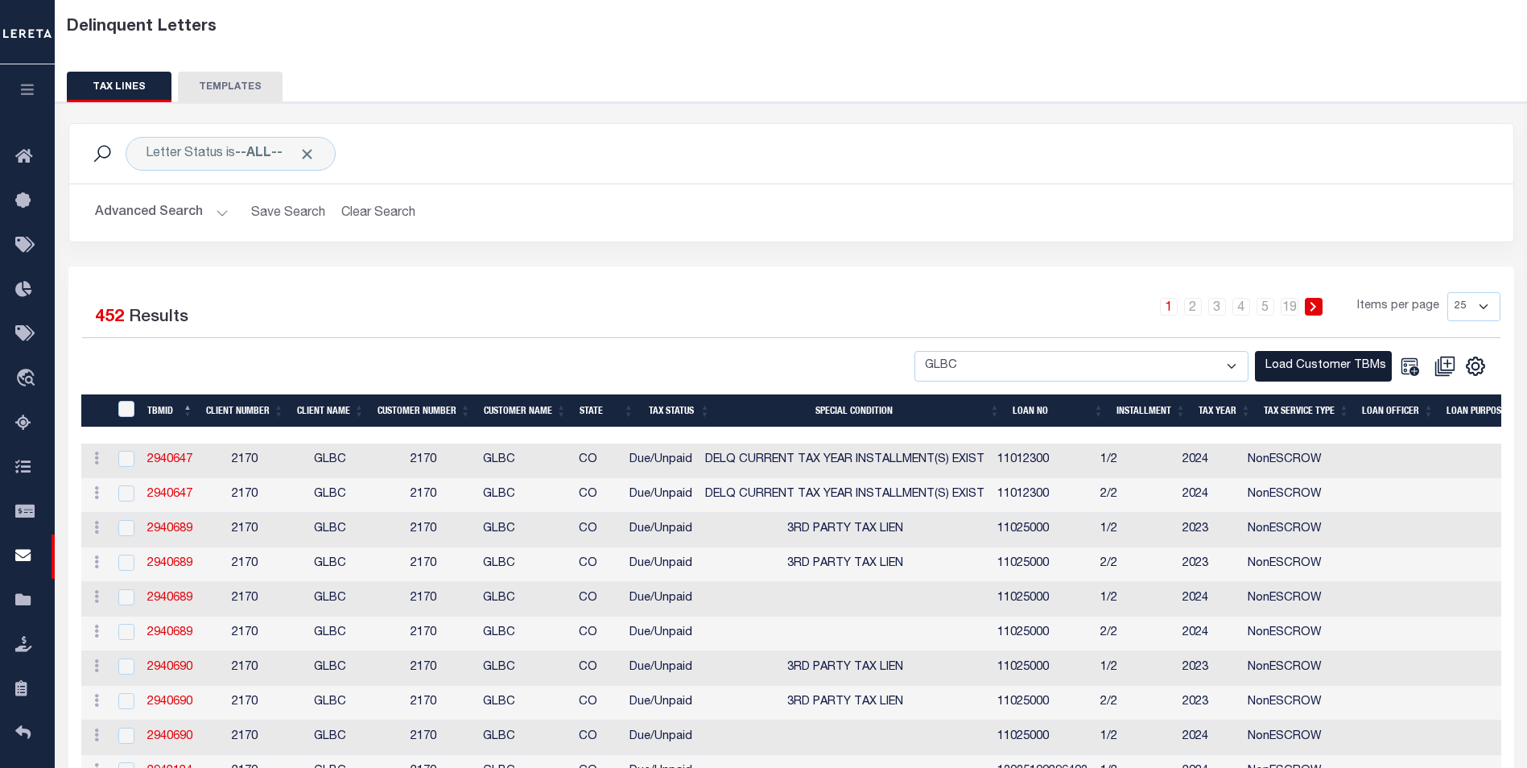
click at [1304, 366] on button "Load Customer TBMs" at bounding box center [1323, 366] width 137 height 31
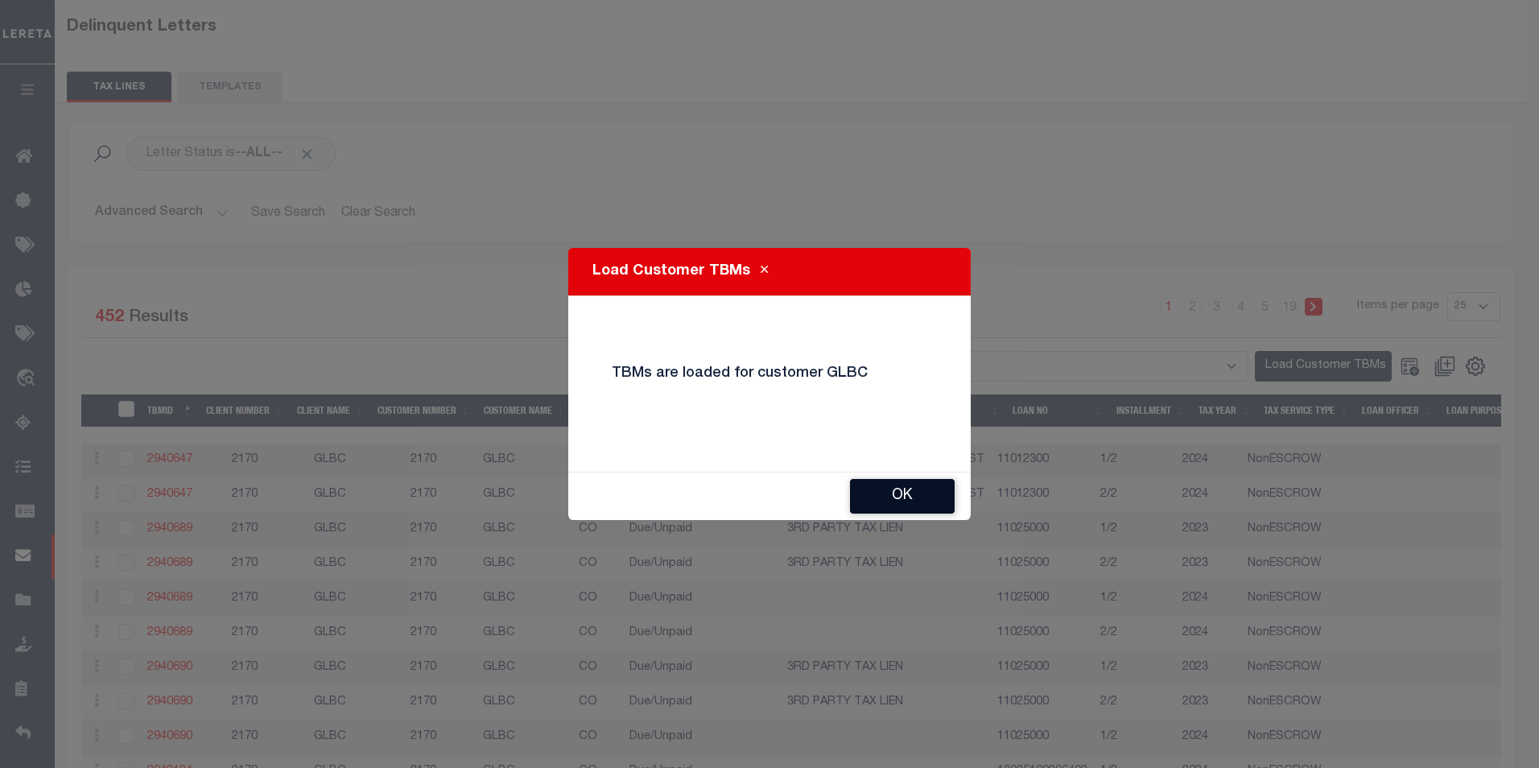
click at [897, 505] on button "Ok" at bounding box center [902, 496] width 105 height 35
